Goal: Task Accomplishment & Management: Use online tool/utility

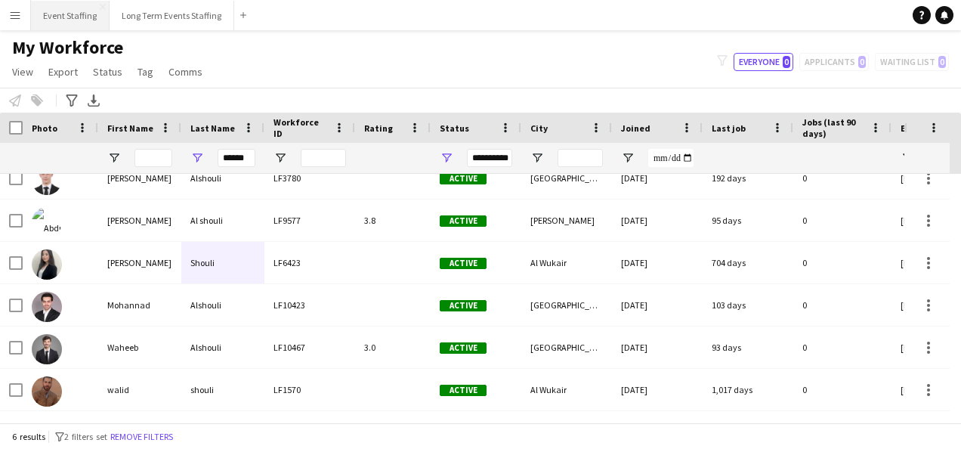
scroll to position [17, 0]
click at [56, 18] on button "Event Staffing Close" at bounding box center [70, 15] width 79 height 29
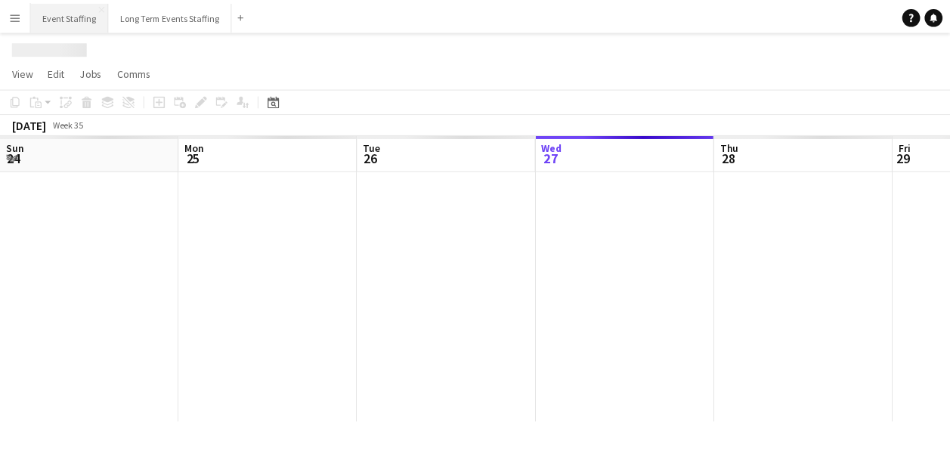
scroll to position [0, 361]
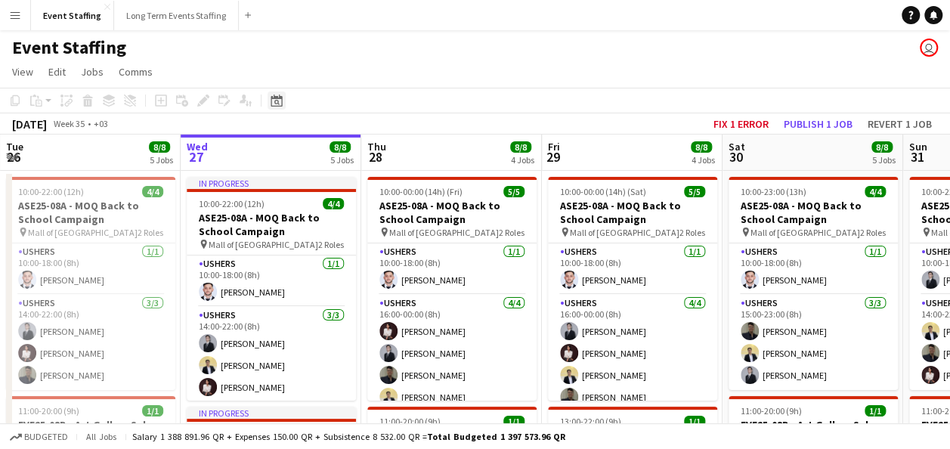
click at [281, 104] on icon at bounding box center [275, 100] width 11 height 12
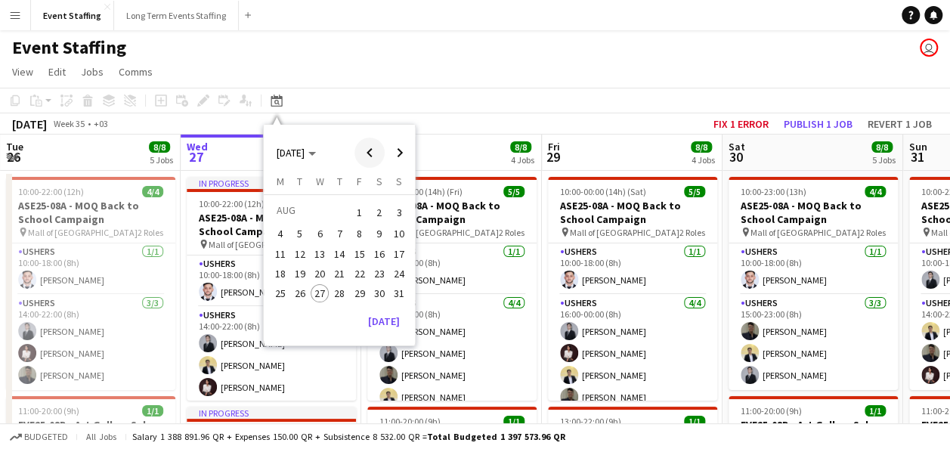
click at [366, 156] on span "Previous month" at bounding box center [369, 152] width 30 height 30
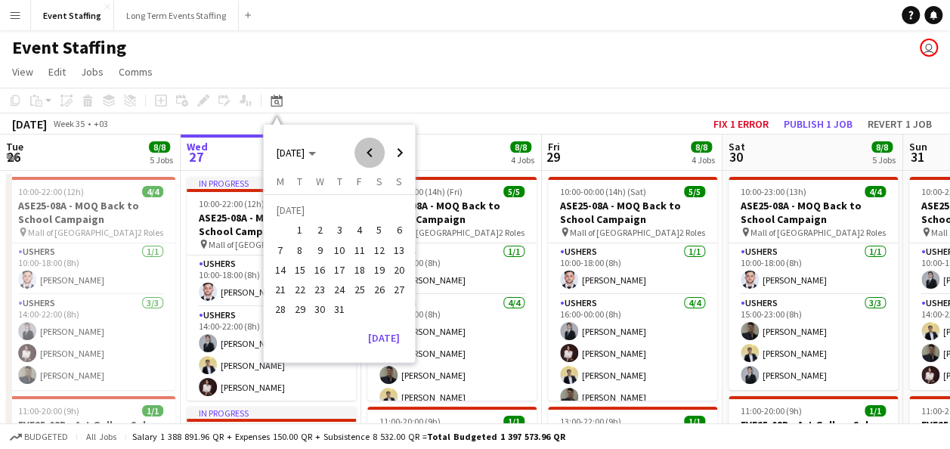
click at [366, 156] on span "Previous month" at bounding box center [369, 152] width 30 height 30
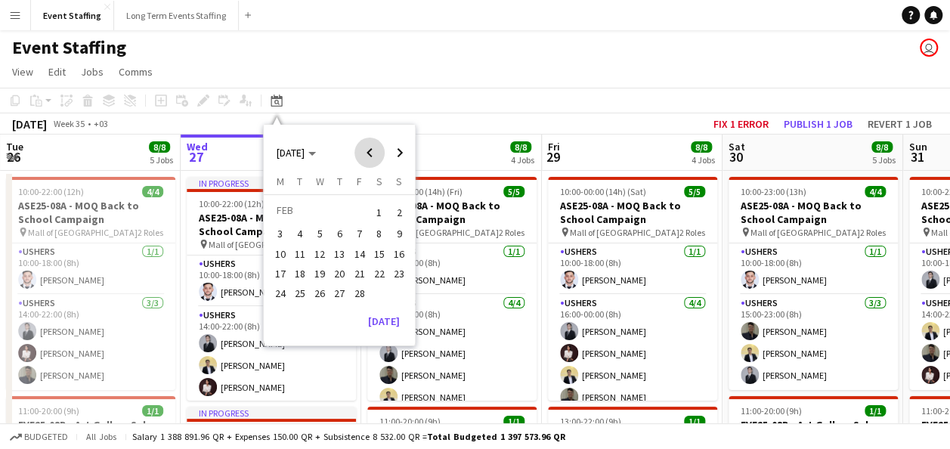
click at [366, 156] on span "Previous month" at bounding box center [369, 152] width 30 height 30
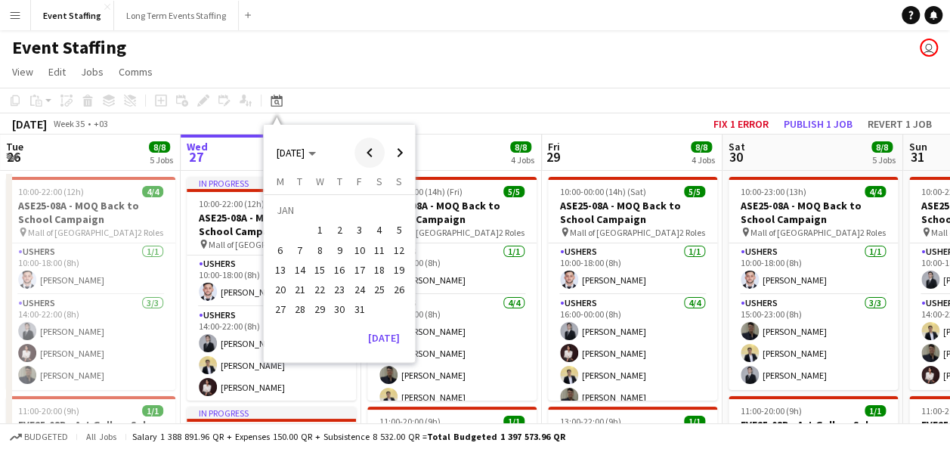
click at [366, 156] on span "Previous month" at bounding box center [369, 152] width 30 height 30
click at [348, 231] on button "5" at bounding box center [339, 234] width 20 height 20
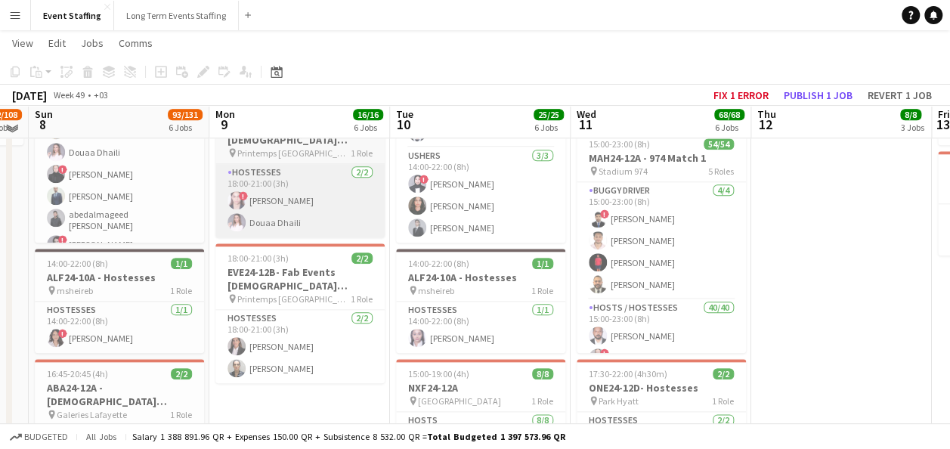
scroll to position [716, 0]
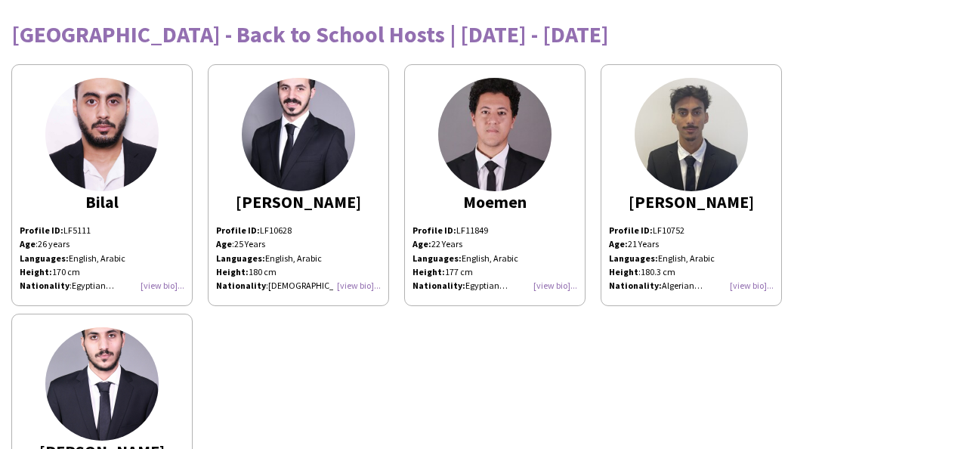
click at [573, 400] on div "Bilal Profile ID: LF5111 Age : [DEMOGRAPHIC_DATA] years Languages: English, Ara…" at bounding box center [480, 306] width 938 height 499
